Goal: Navigation & Orientation: Go to known website

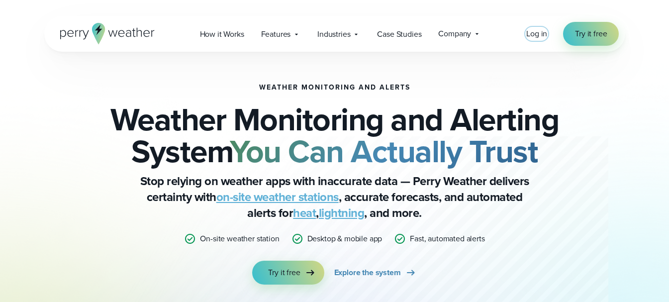
click at [538, 34] on span "Log in" at bounding box center [536, 33] width 21 height 11
click at [530, 35] on span "Log in" at bounding box center [536, 33] width 21 height 11
